Goal: Task Accomplishment & Management: Use online tool/utility

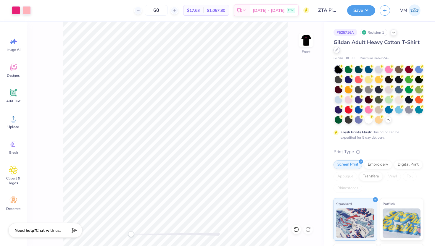
click at [338, 50] on icon at bounding box center [336, 50] width 3 height 3
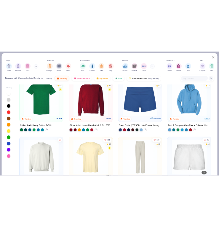
scroll to position [355, 0]
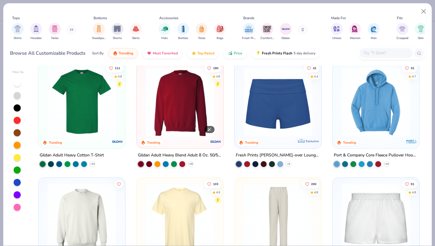
click at [196, 105] on img at bounding box center [180, 102] width 75 height 69
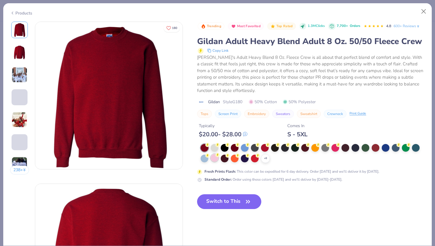
click at [214, 156] on div at bounding box center [215, 158] width 8 height 8
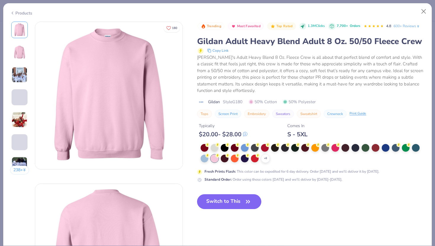
click at [213, 203] on button "Switch to This" at bounding box center [229, 201] width 64 height 15
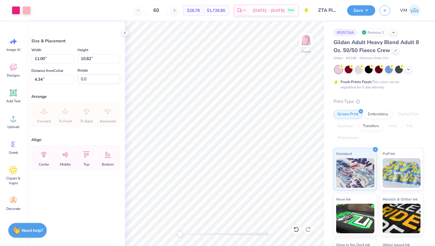
type input "4.34"
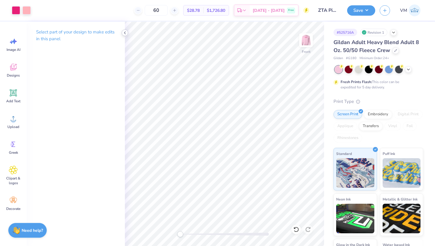
click at [125, 34] on icon at bounding box center [124, 32] width 5 height 5
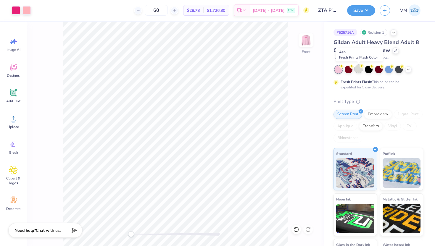
click at [360, 68] on div at bounding box center [359, 69] width 8 height 8
click at [359, 68] on div at bounding box center [359, 69] width 8 height 8
click at [409, 70] on icon at bounding box center [408, 69] width 5 height 5
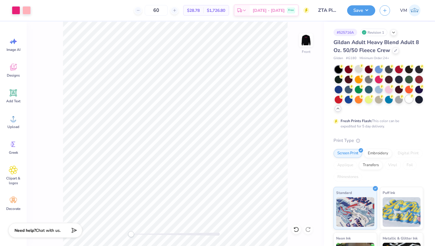
click at [412, 99] on div at bounding box center [409, 99] width 8 height 8
